Goal: Transaction & Acquisition: Purchase product/service

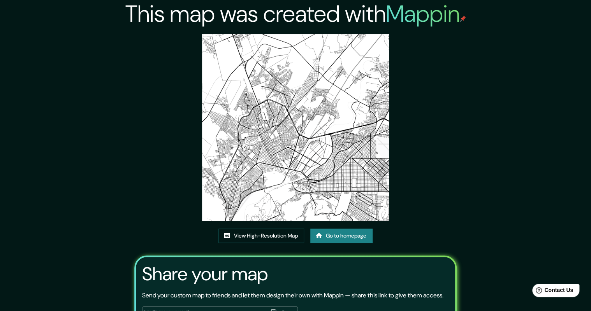
click at [345, 238] on link "Go to homepage" at bounding box center [341, 236] width 62 height 14
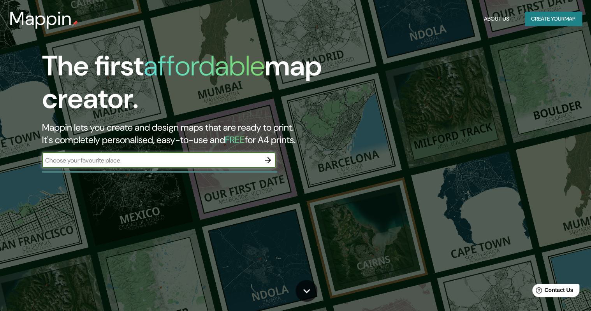
click at [167, 162] on input "text" at bounding box center [151, 160] width 218 height 9
type input "[GEOGRAPHIC_DATA]"
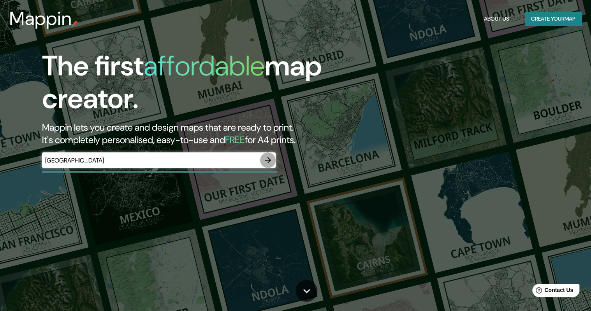
click at [265, 159] on icon "button" at bounding box center [267, 160] width 9 height 9
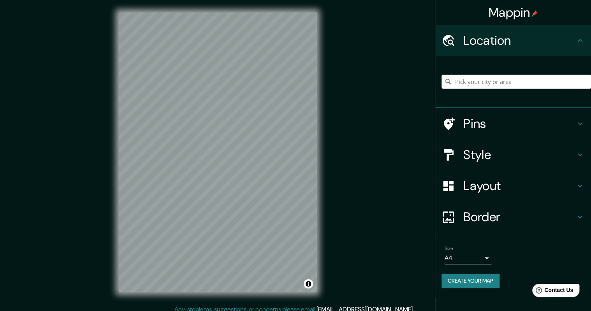
click at [489, 183] on h4 "Layout" at bounding box center [519, 186] width 112 height 16
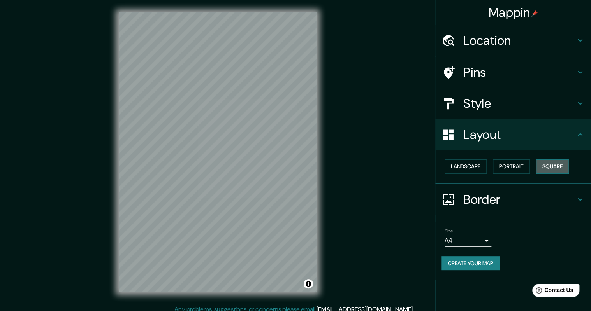
click at [550, 167] on button "Square" at bounding box center [552, 167] width 33 height 14
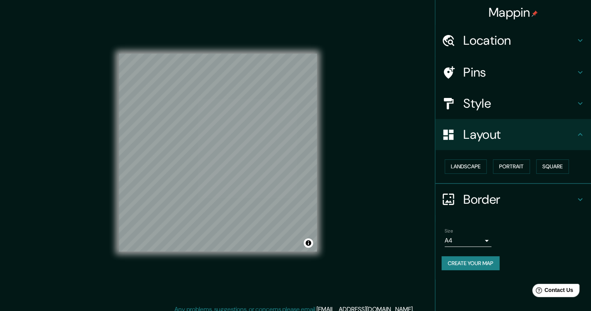
click at [469, 236] on body "Mappin Location Pins Style Layout Landscape Portrait Square Border Choose a bor…" at bounding box center [295, 155] width 591 height 311
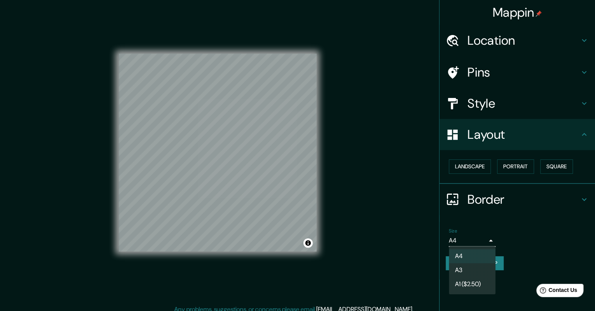
click at [465, 268] on li "A3" at bounding box center [472, 270] width 47 height 14
type input "a4"
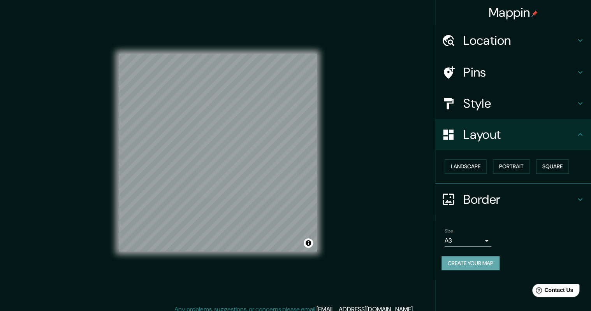
click at [471, 265] on button "Create your map" at bounding box center [470, 263] width 58 height 14
